Goal: Task Accomplishment & Management: Manage account settings

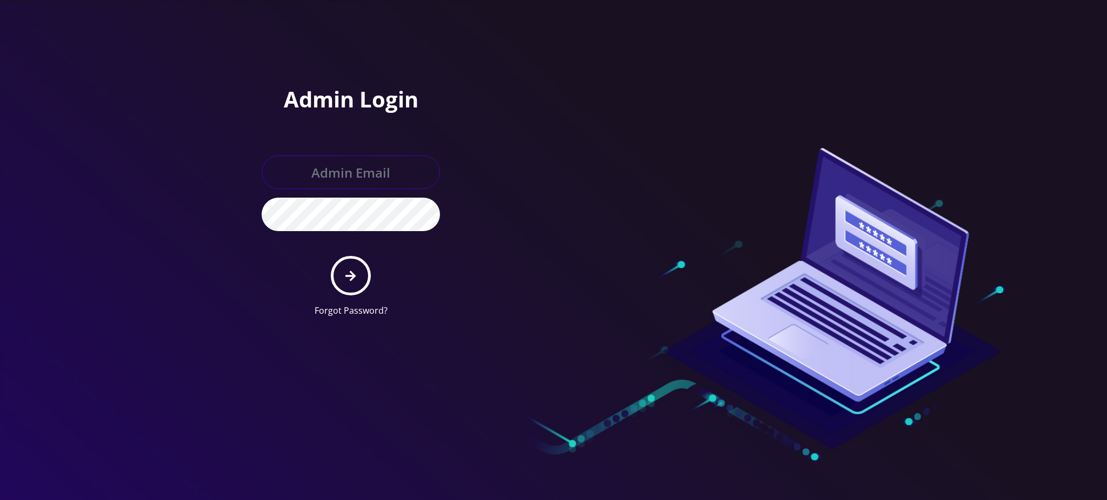
type input "[PERSON_NAME][EMAIL_ADDRESS][DOMAIN_NAME]"
click at [364, 284] on button "submit" at bounding box center [350, 275] width 39 height 39
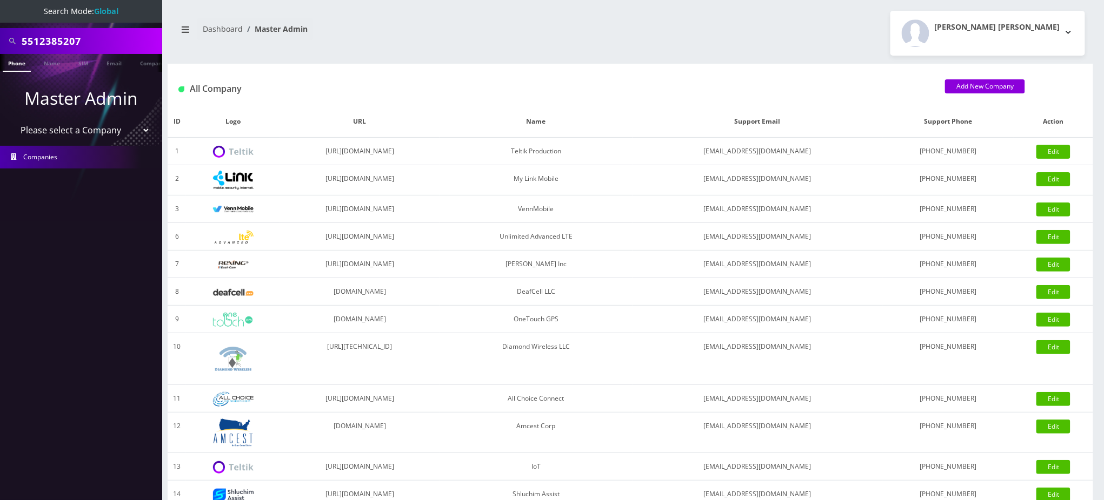
drag, startPoint x: 98, startPoint y: 44, endPoint x: 0, endPoint y: 31, distance: 98.7
click at [0, 31] on div "5512385207" at bounding box center [81, 41] width 162 height 26
paste input "rcshvartzbord@gmail.com"
type input "rcshvartzbord@gmail.com"
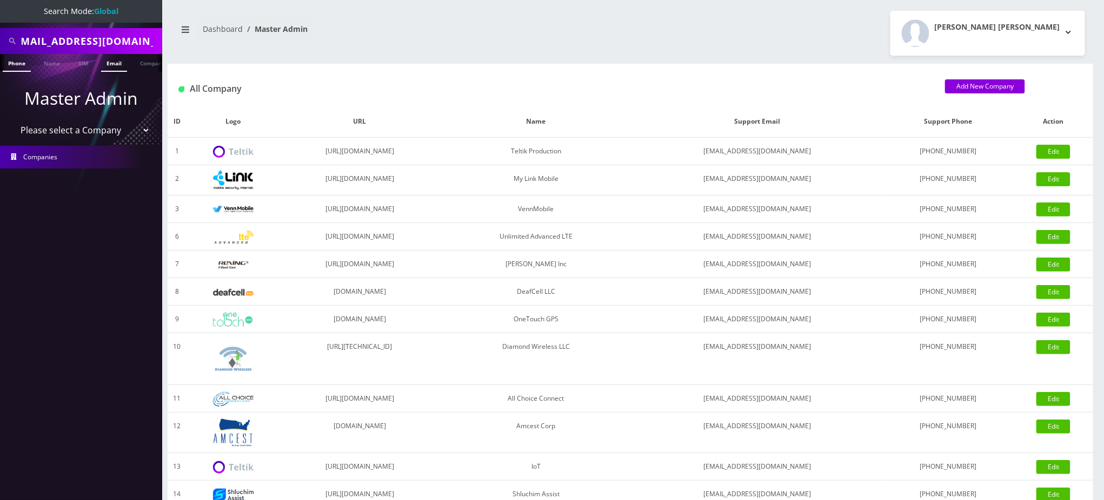
scroll to position [0, 0]
click at [110, 62] on link "Email" at bounding box center [114, 63] width 26 height 18
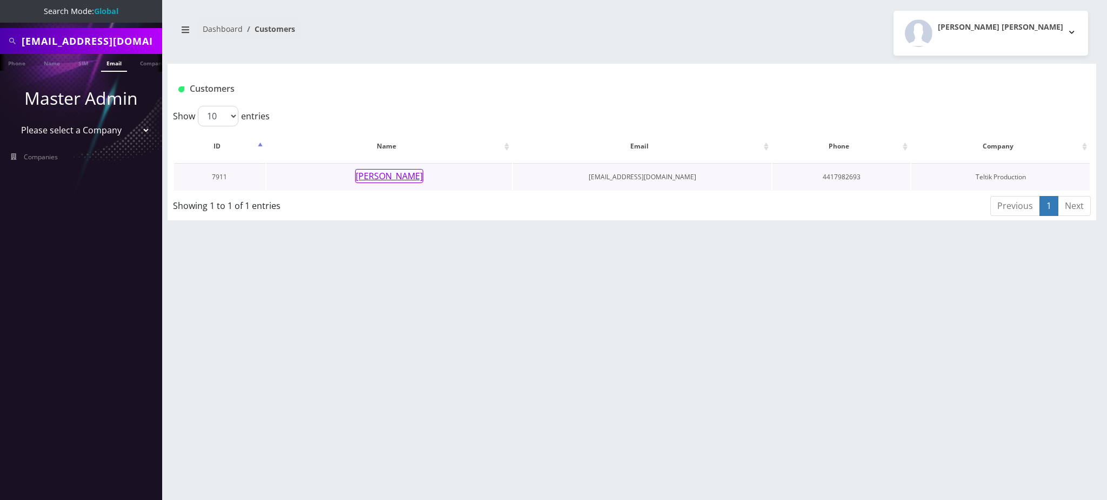
click at [377, 177] on button "rochel Shvarzbord" at bounding box center [389, 176] width 68 height 14
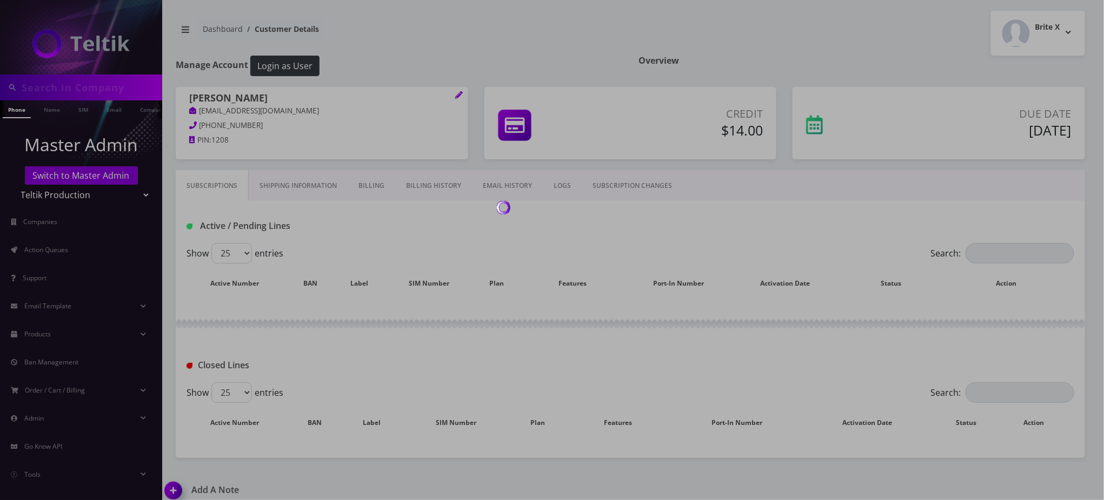
type input "rcshvartzbord@gmail.com"
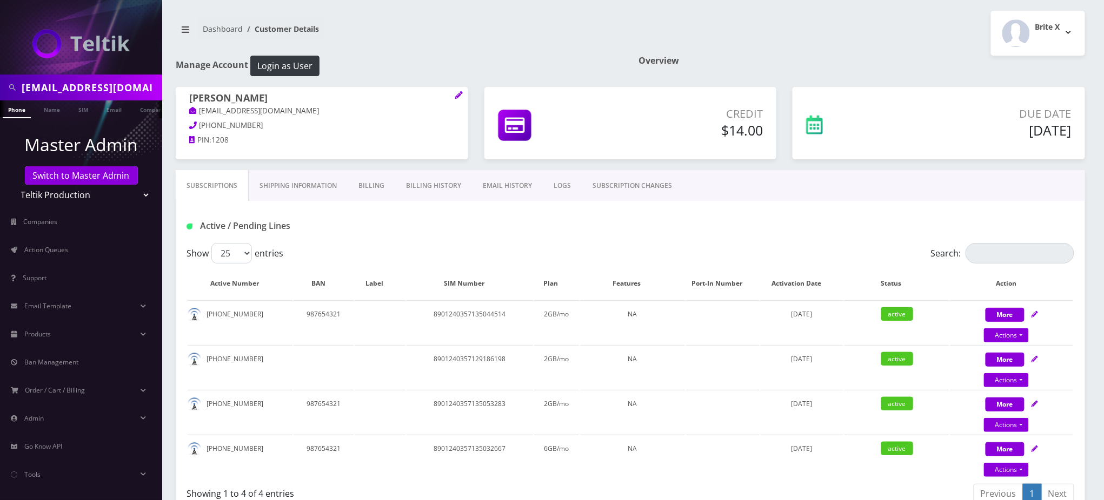
click at [412, 53] on div "Dashboard Customer Details Brite X Logout" at bounding box center [630, 33] width 925 height 45
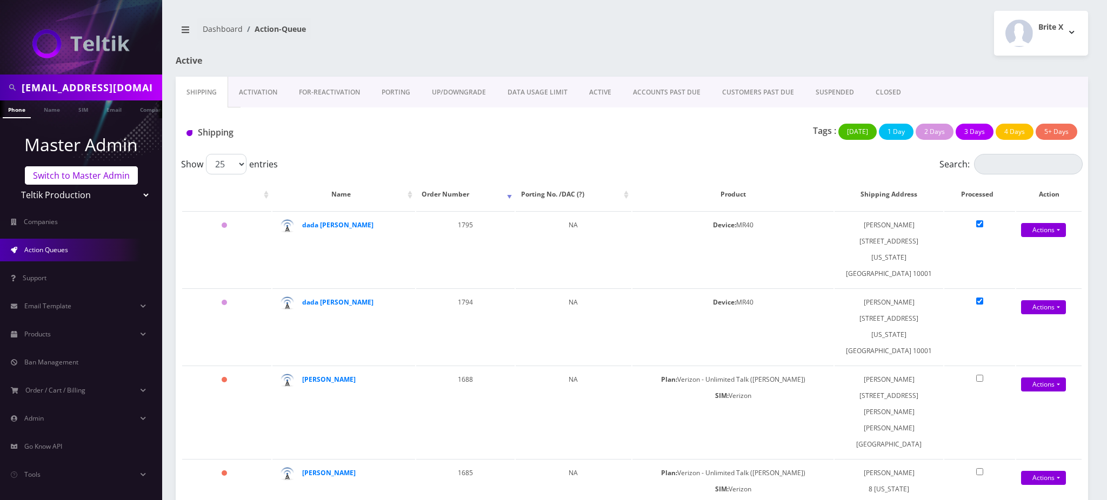
click at [107, 180] on link "Switch to Master Admin" at bounding box center [81, 175] width 113 height 18
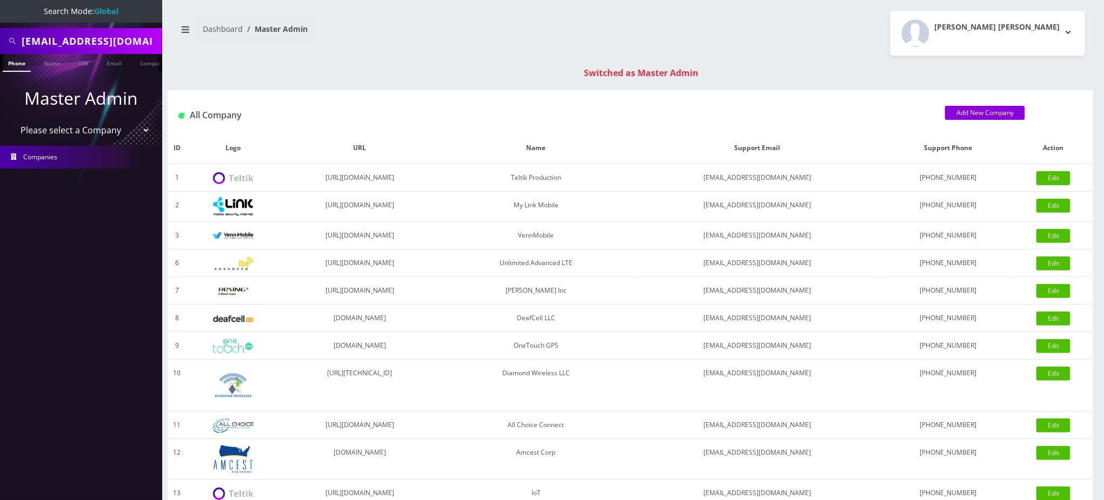
click at [80, 39] on input "rcshvartzbord@gmail.com" at bounding box center [91, 41] width 138 height 21
click at [80, 38] on input "rcshvartzbord@gmail.com" at bounding box center [91, 41] width 138 height 21
paste input "19294863679"
type input "9294863679"
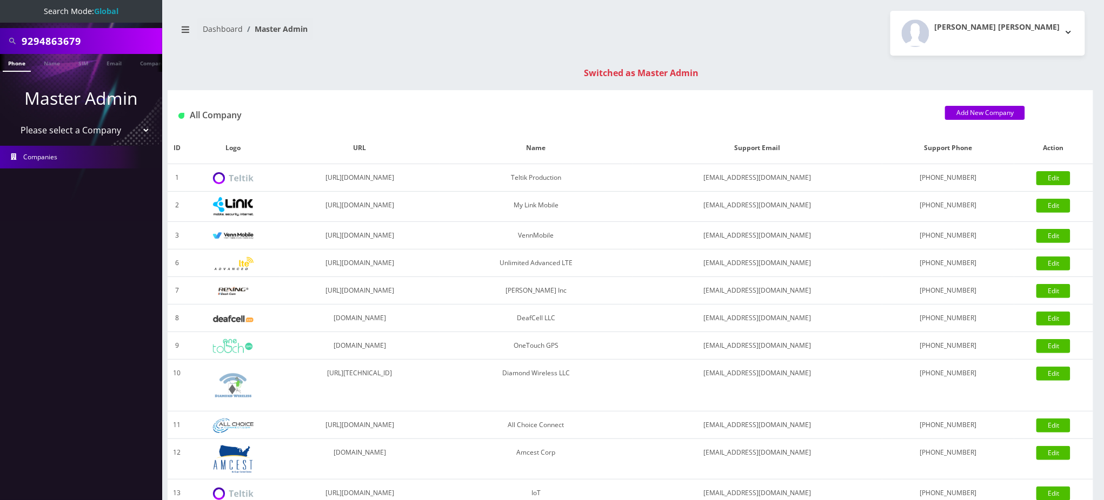
click at [16, 68] on link "Phone" at bounding box center [17, 63] width 28 height 18
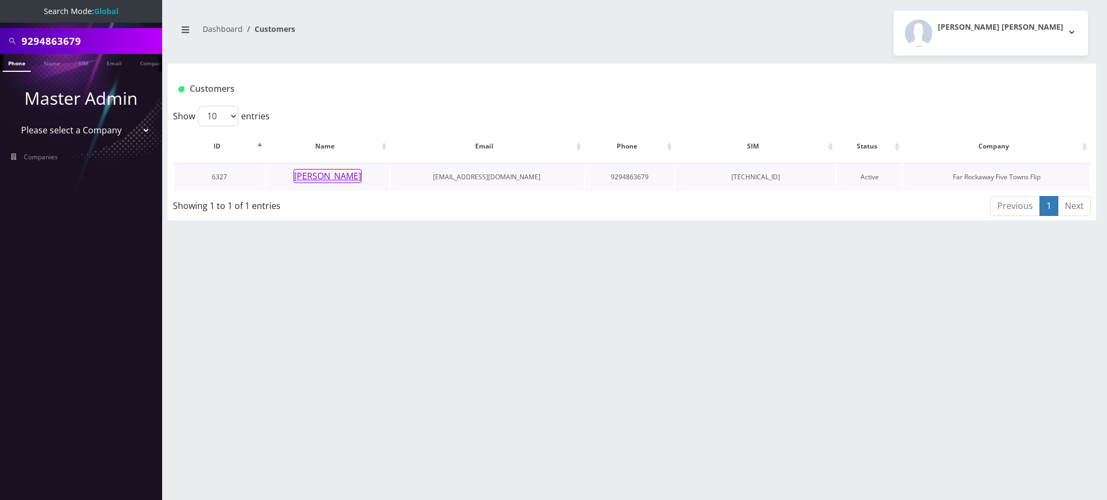
click at [314, 181] on button "[PERSON_NAME]" at bounding box center [327, 176] width 68 height 14
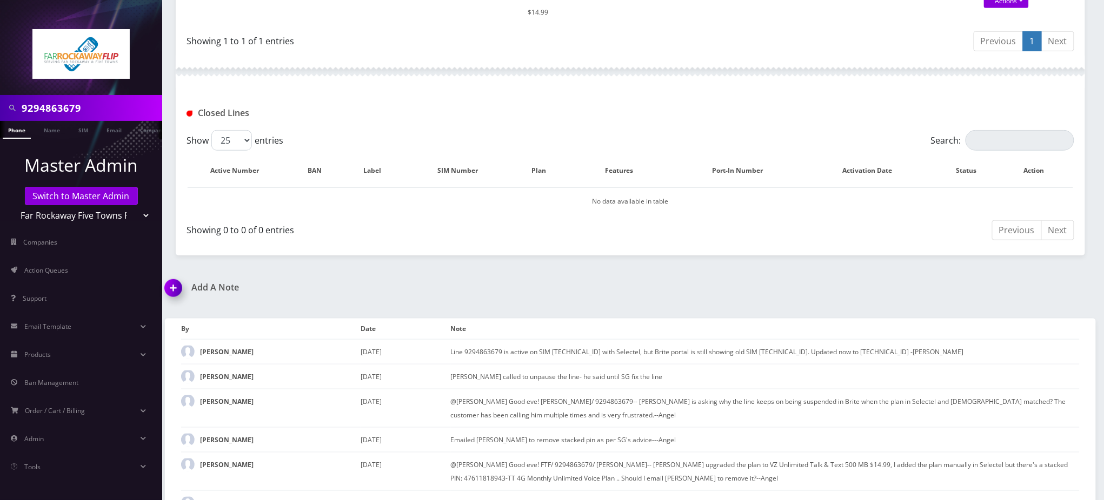
scroll to position [339, 0]
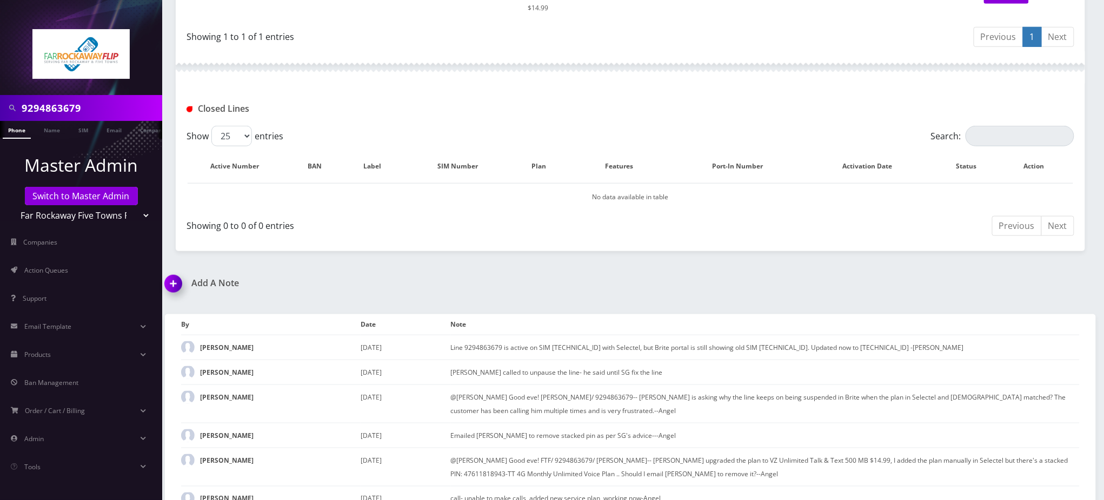
click at [172, 272] on img at bounding box center [175, 288] width 32 height 32
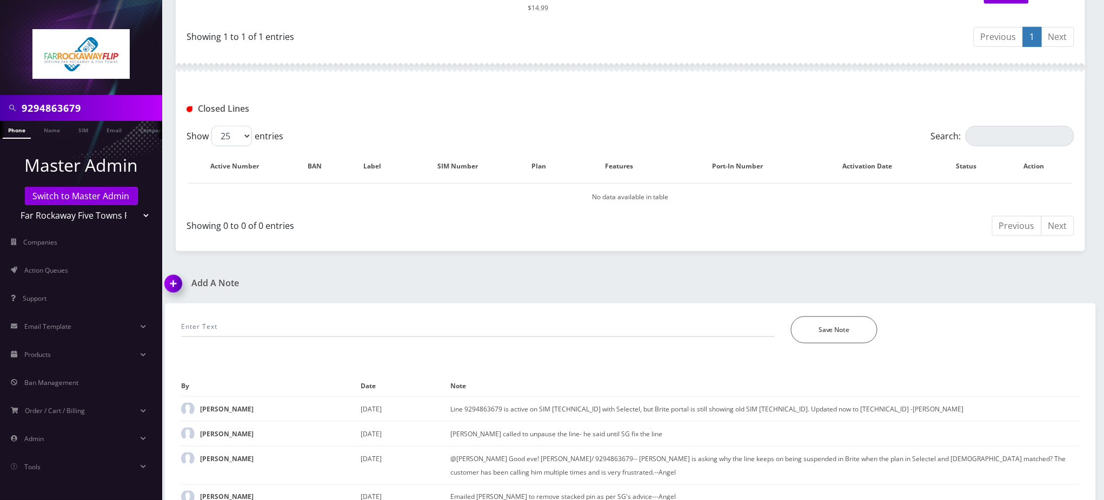
scroll to position [400, 0]
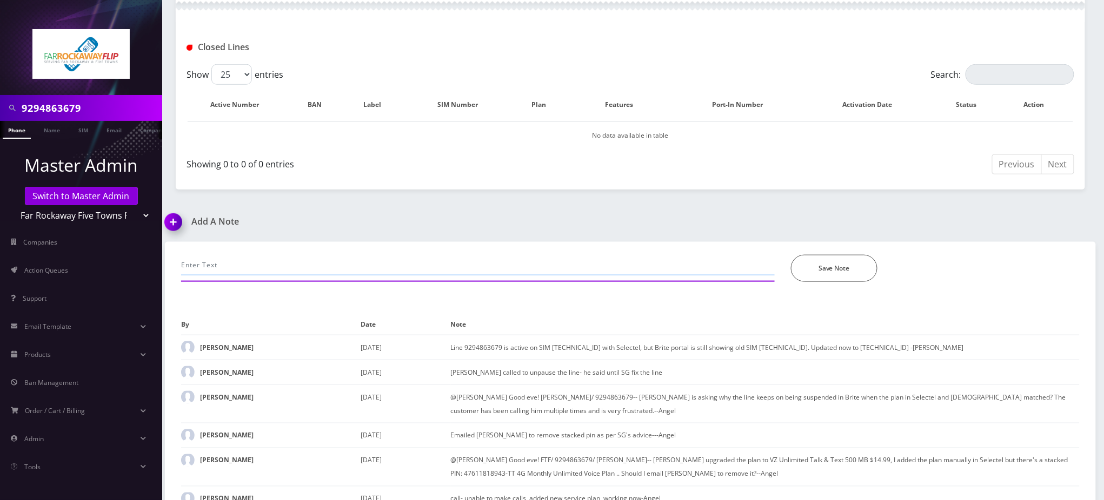
click at [251, 255] on input "text" at bounding box center [477, 265] width 593 height 21
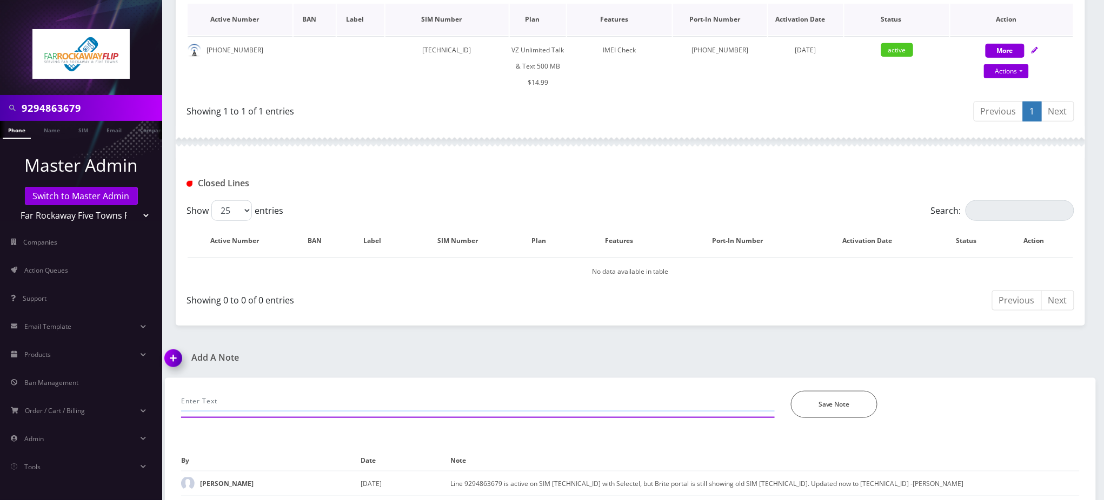
scroll to position [40, 0]
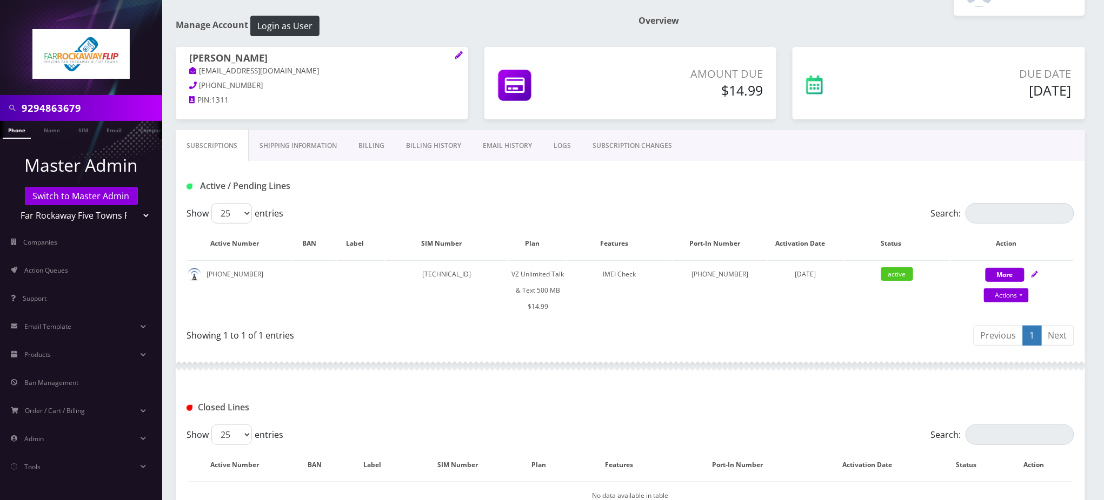
click at [377, 145] on link "Billing" at bounding box center [372, 145] width 48 height 31
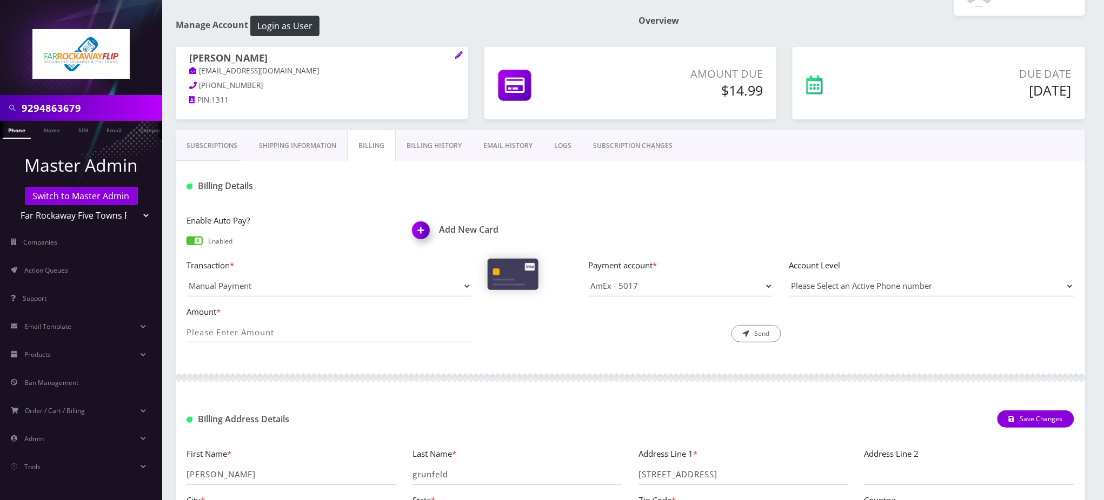
click at [623, 196] on div "Billing Details" at bounding box center [630, 182] width 909 height 42
click at [646, 286] on select "AmEx - 5017" at bounding box center [680, 286] width 185 height 21
click at [313, 188] on h1 "Billing Details" at bounding box center [328, 186] width 285 height 10
click at [331, 319] on div "Amount *" at bounding box center [328, 324] width 301 height 38
click at [345, 328] on input "Amount *" at bounding box center [328, 332] width 285 height 21
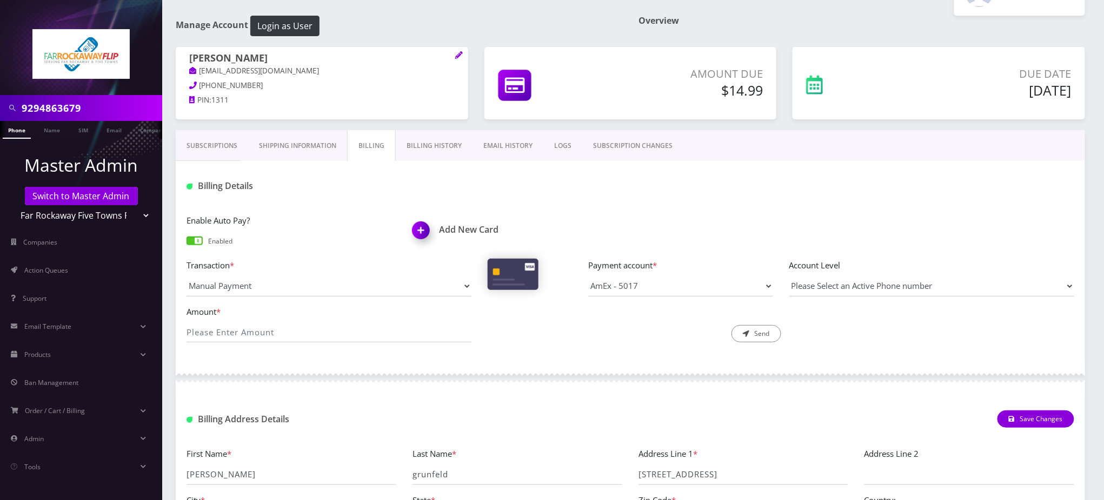
click at [450, 172] on div "Billing Details" at bounding box center [630, 182] width 909 height 42
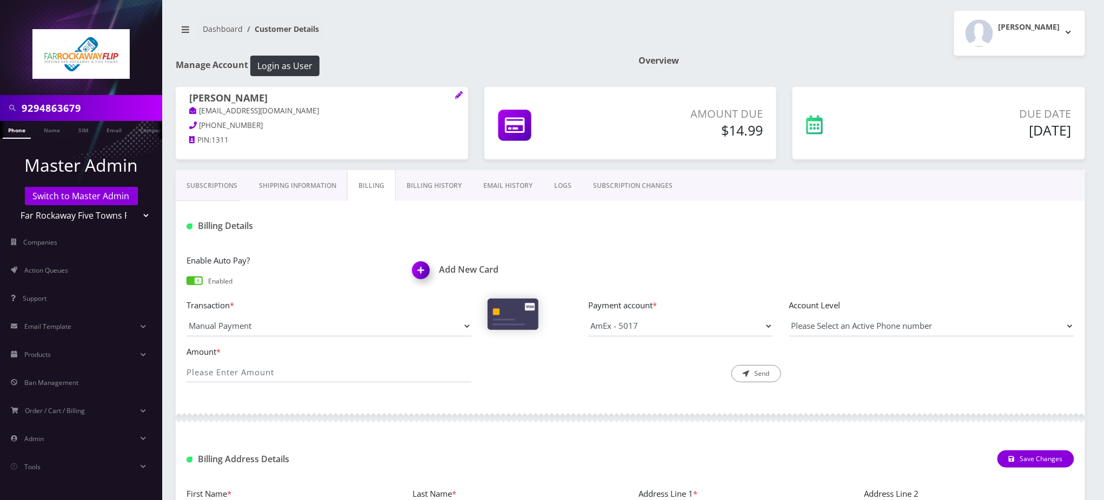
click at [436, 177] on link "Billing History" at bounding box center [434, 185] width 77 height 31
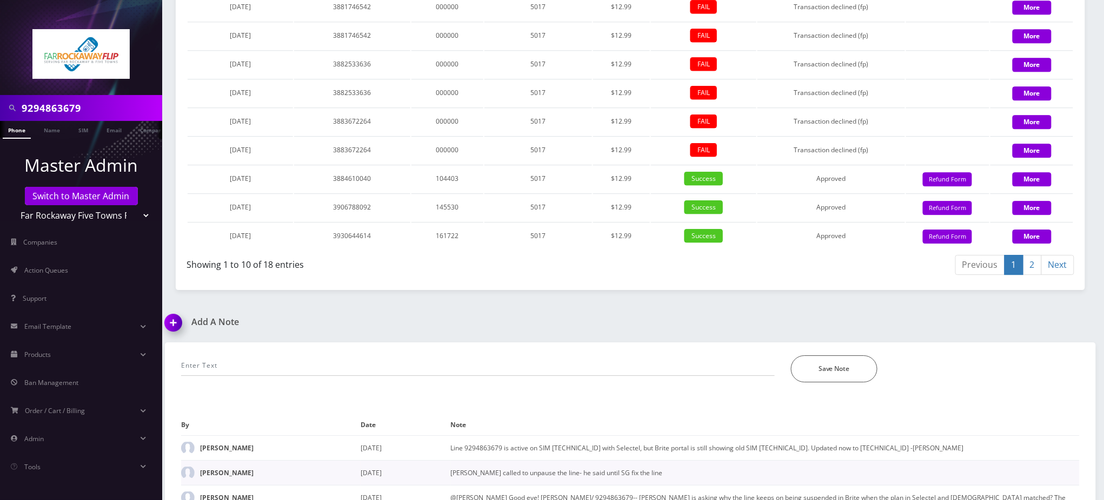
scroll to position [1281, 0]
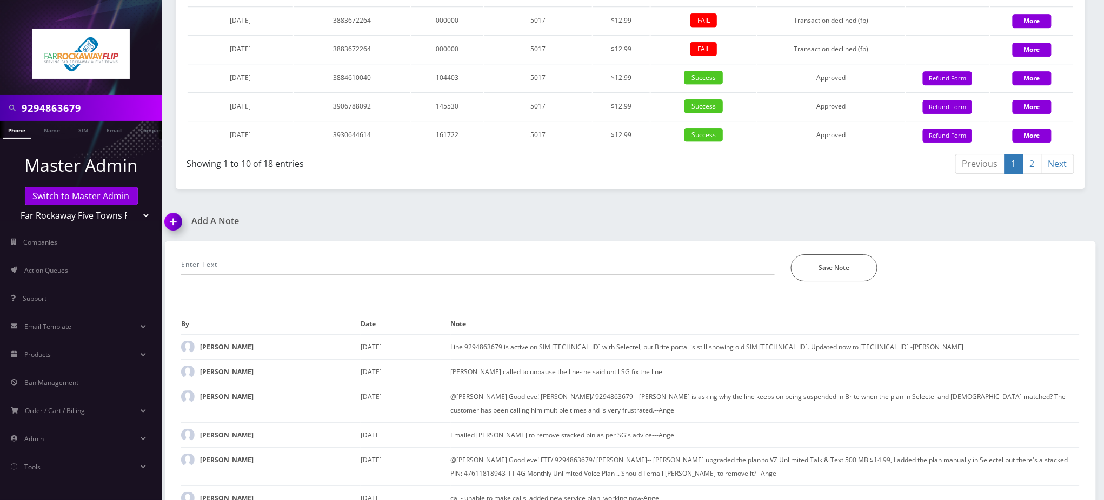
click at [1032, 154] on link "2" at bounding box center [1032, 164] width 19 height 20
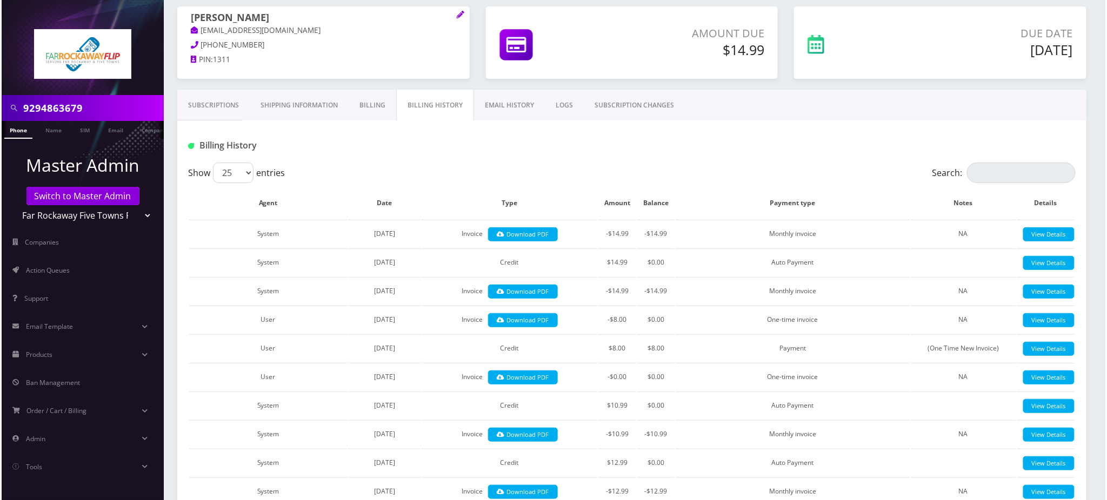
scroll to position [0, 0]
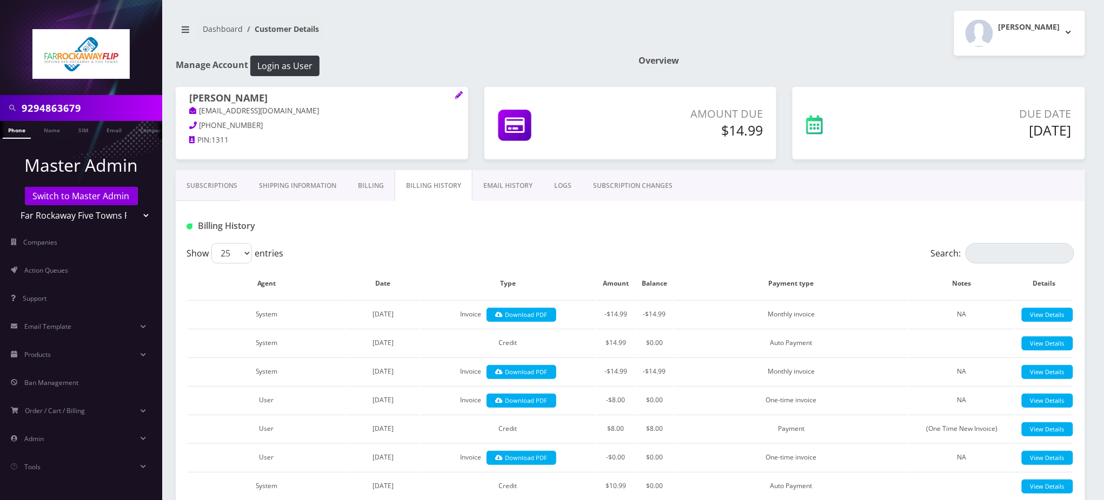
click at [604, 232] on div at bounding box center [780, 226] width 603 height 18
click at [366, 188] on link "Billing" at bounding box center [371, 185] width 48 height 31
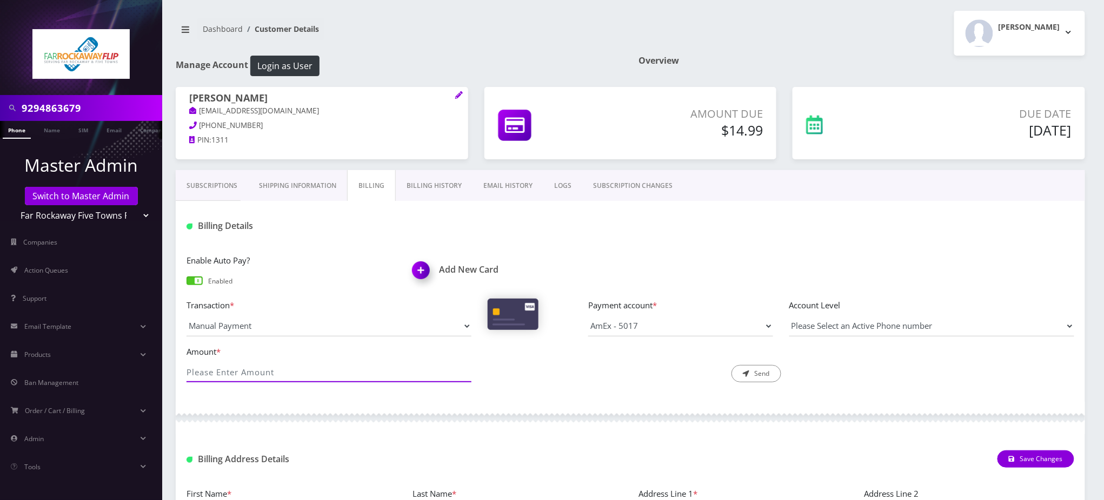
click at [260, 370] on input "Amount *" at bounding box center [328, 372] width 285 height 21
type input "14.99"
drag, startPoint x: 755, startPoint y: 372, endPoint x: 632, endPoint y: 362, distance: 122.5
click at [632, 362] on div "Description * Send" at bounding box center [629, 364] width 301 height 38
click at [258, 96] on h1 "[PERSON_NAME]" at bounding box center [321, 98] width 265 height 13
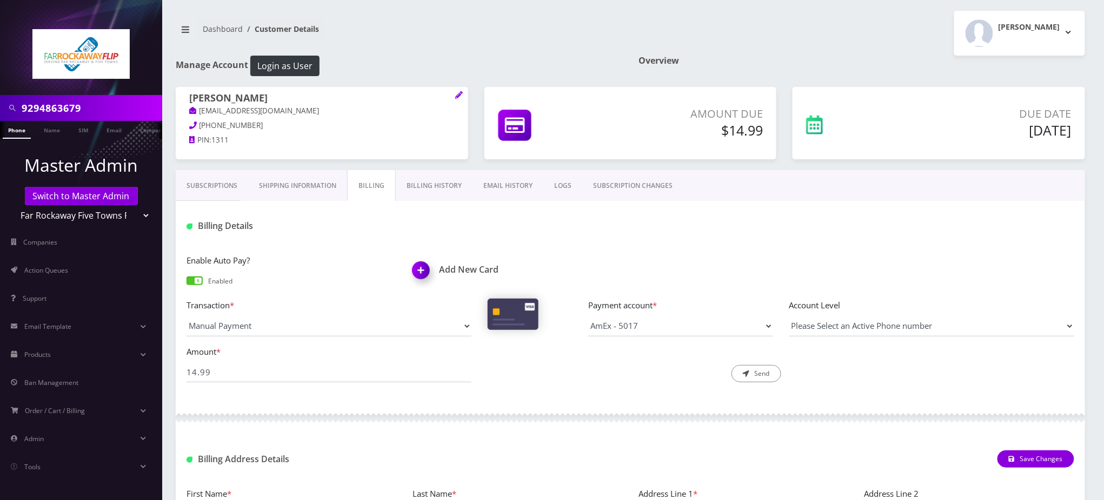
click at [458, 271] on h1 "Add New Card" at bounding box center [517, 270] width 210 height 10
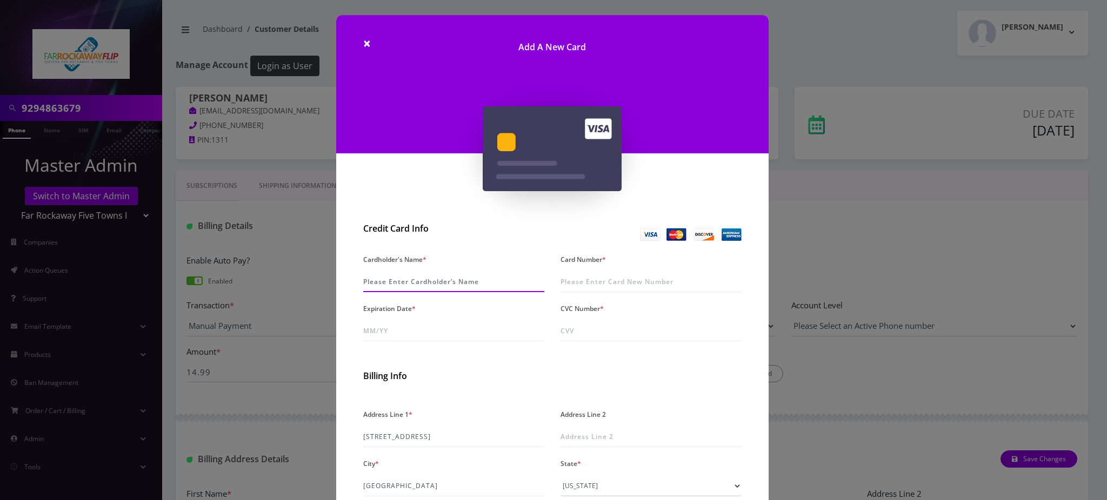
click at [421, 275] on input "Cardholder's Name *" at bounding box center [453, 282] width 181 height 21
type input "E"
type input "Efrym Grunfeld"
click at [602, 279] on input "Card Number *" at bounding box center [650, 282] width 181 height 21
type input "3797 0316 0405 009"
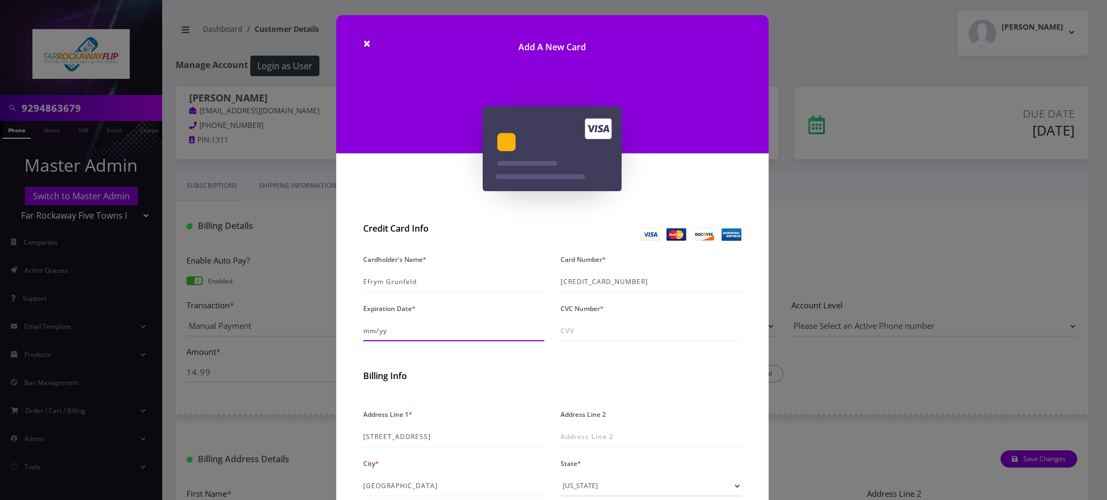
click at [427, 327] on input "Expiration Date *" at bounding box center [453, 331] width 181 height 21
type input "05/30"
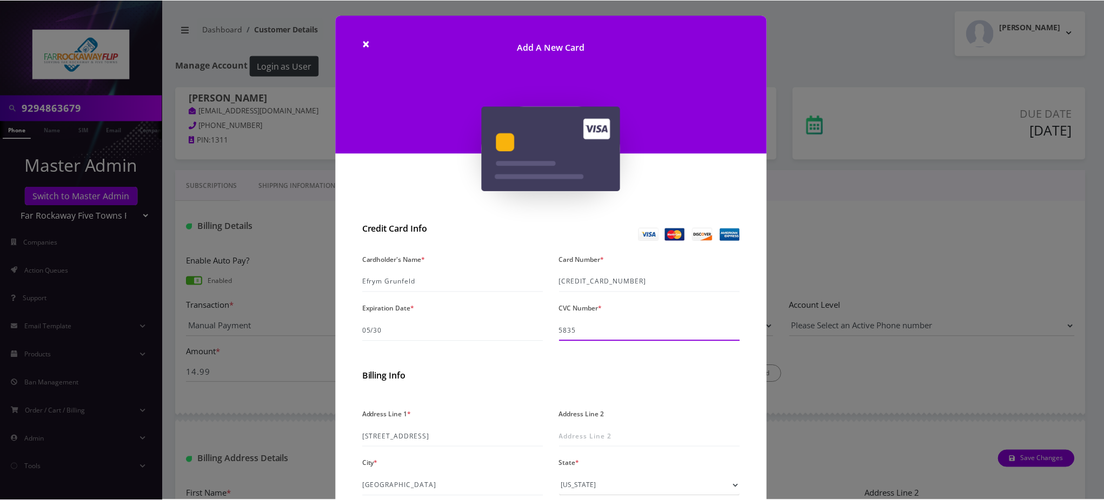
scroll to position [144, 0]
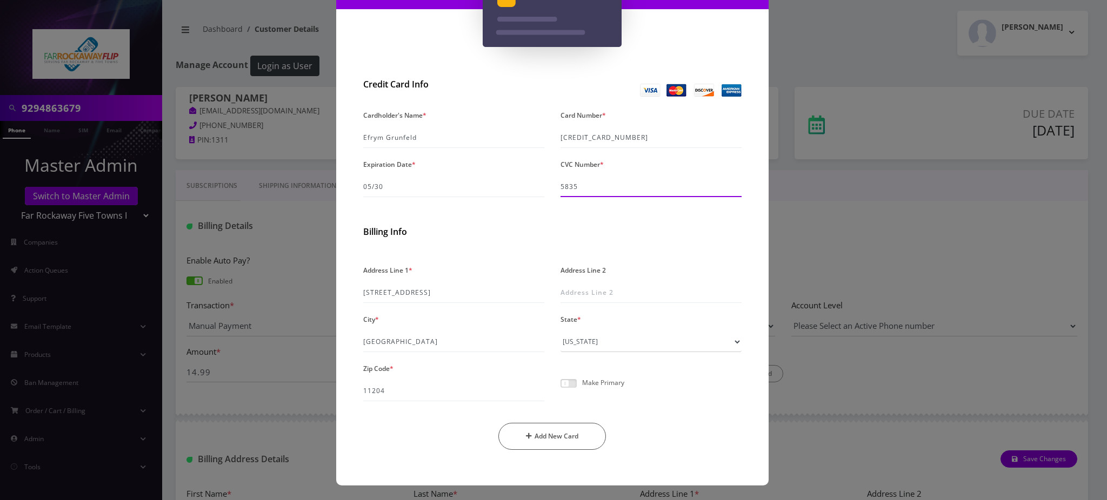
type input "5835"
click at [564, 383] on span at bounding box center [568, 383] width 16 height 9
click at [560, 390] on input "checkbox" at bounding box center [560, 390] width 0 height 0
click at [623, 137] on input "3797 0316 0405 009" at bounding box center [650, 138] width 181 height 21
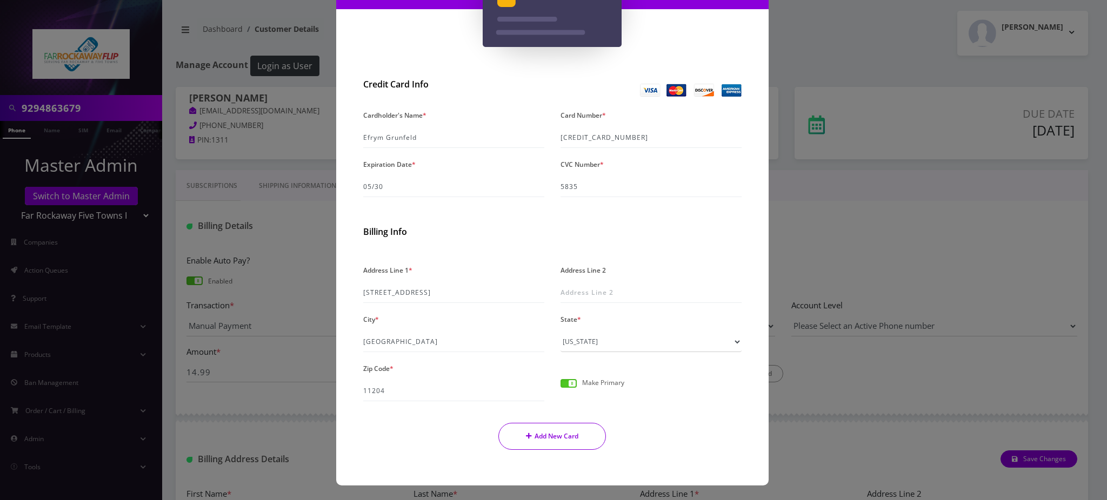
click at [571, 437] on button "Add New Card" at bounding box center [552, 436] width 108 height 27
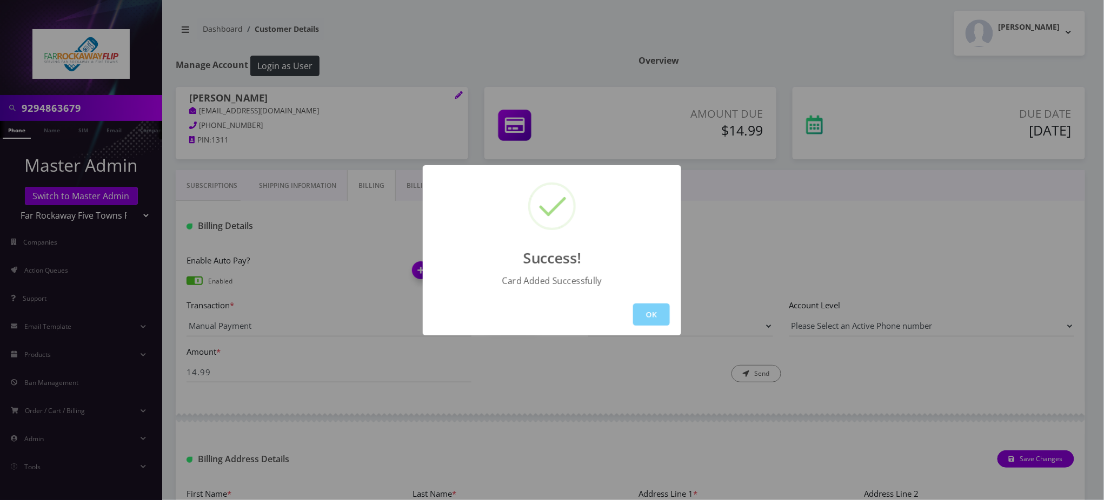
click at [663, 305] on button "OK" at bounding box center [651, 315] width 37 height 22
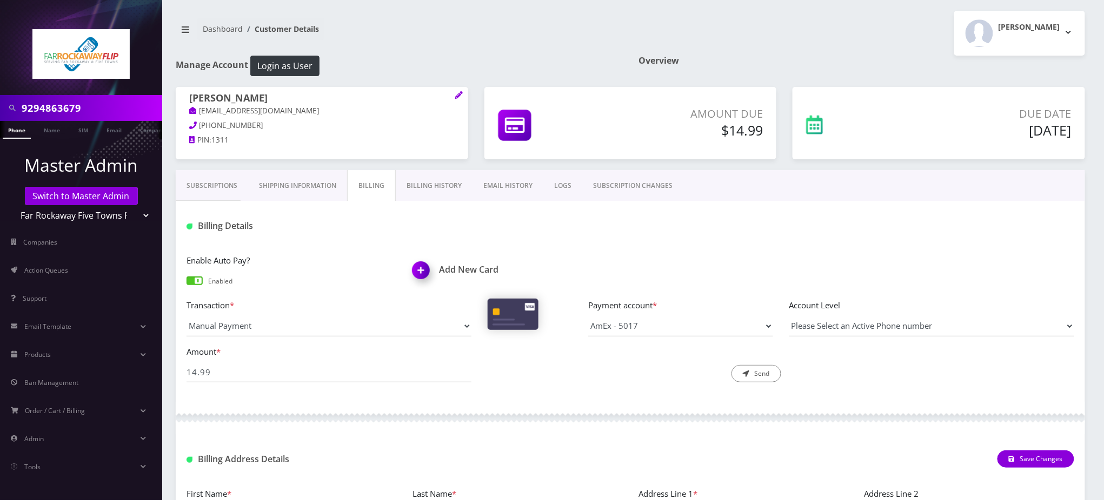
click at [16, 132] on link "Phone" at bounding box center [17, 130] width 28 height 18
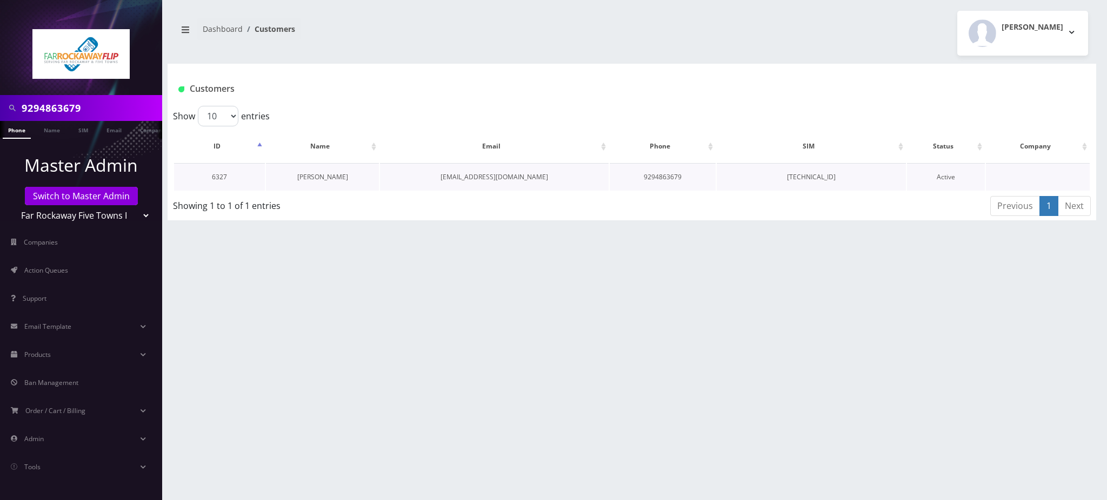
click at [331, 176] on link "[PERSON_NAME]" at bounding box center [322, 176] width 51 height 9
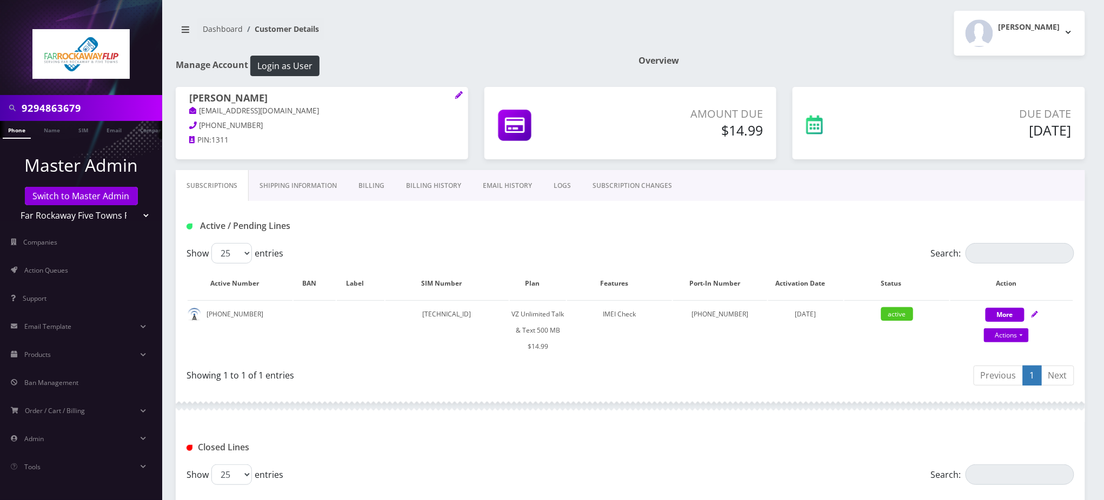
click at [374, 186] on link "Billing" at bounding box center [372, 185] width 48 height 31
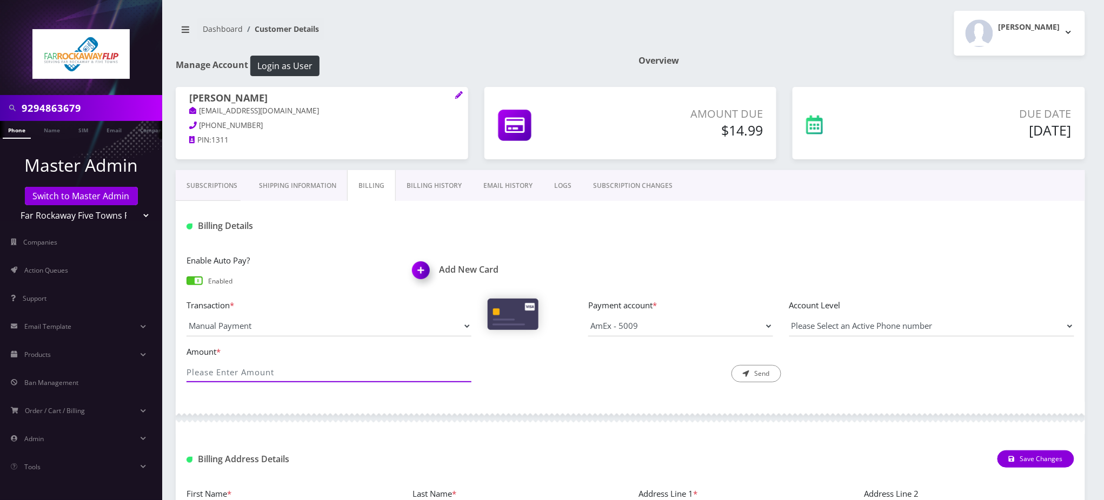
click at [286, 371] on input "Amount *" at bounding box center [328, 372] width 285 height 21
type input "14.99"
click at [760, 374] on button "Send" at bounding box center [756, 373] width 50 height 17
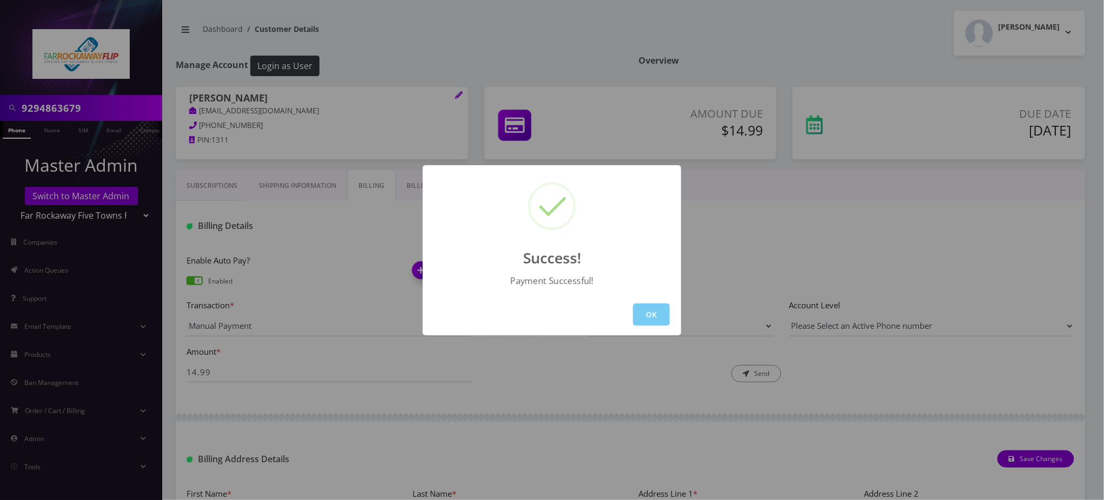
drag, startPoint x: 647, startPoint y: 314, endPoint x: 440, endPoint y: 237, distance: 221.3
click at [647, 313] on button "OK" at bounding box center [651, 315] width 37 height 22
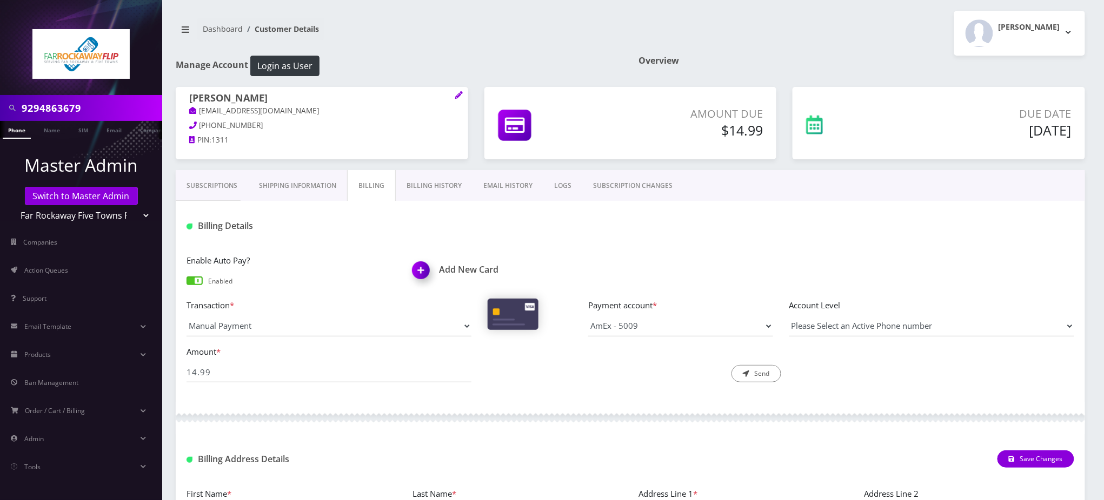
click at [12, 133] on link "Phone" at bounding box center [17, 130] width 28 height 18
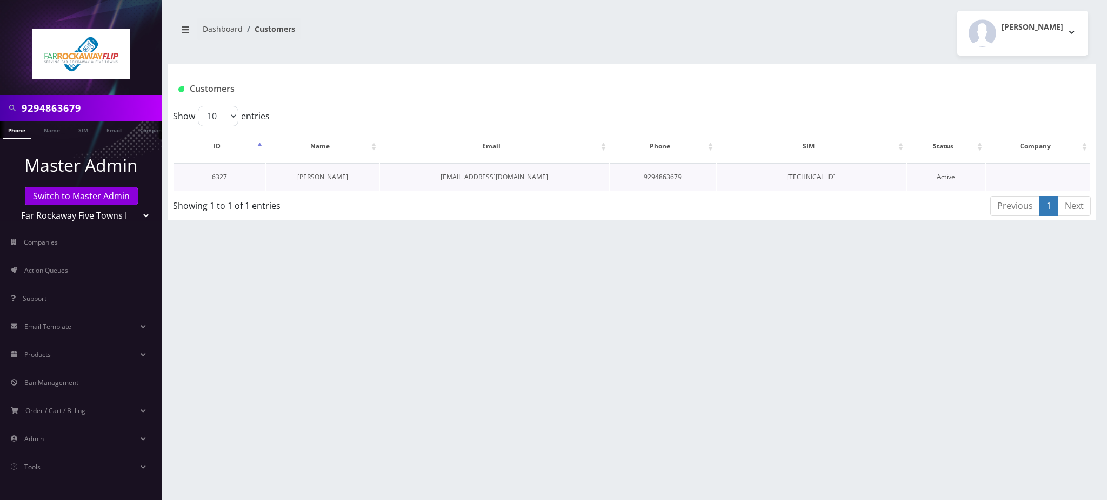
click at [325, 180] on link "[PERSON_NAME]" at bounding box center [322, 176] width 51 height 9
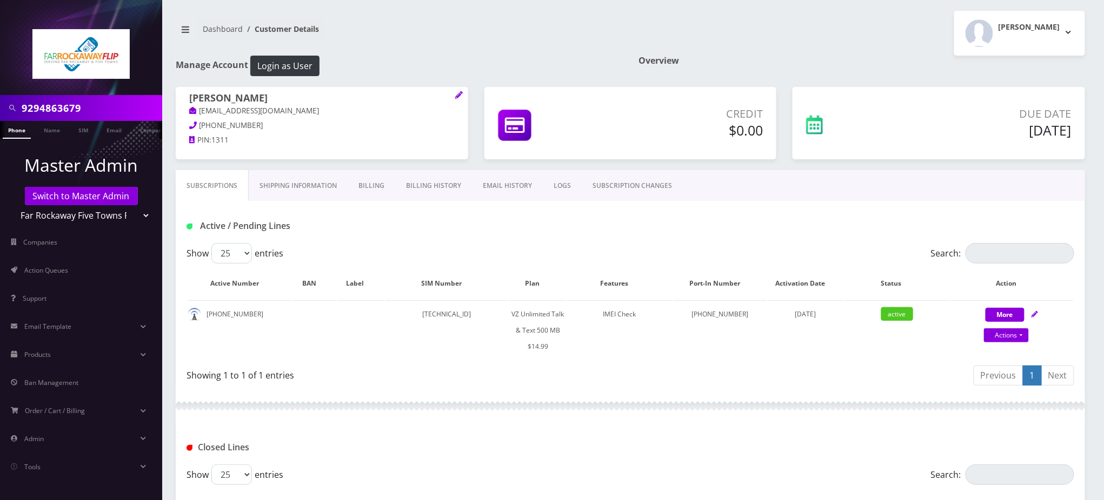
click at [400, 235] on div "Active / Pending Lines" at bounding box center [328, 226] width 301 height 18
click at [442, 229] on h1 "Active / Pending Lines" at bounding box center [328, 226] width 285 height 10
click at [380, 184] on link "Billing" at bounding box center [372, 185] width 48 height 31
